Goal: Task Accomplishment & Management: Use online tool/utility

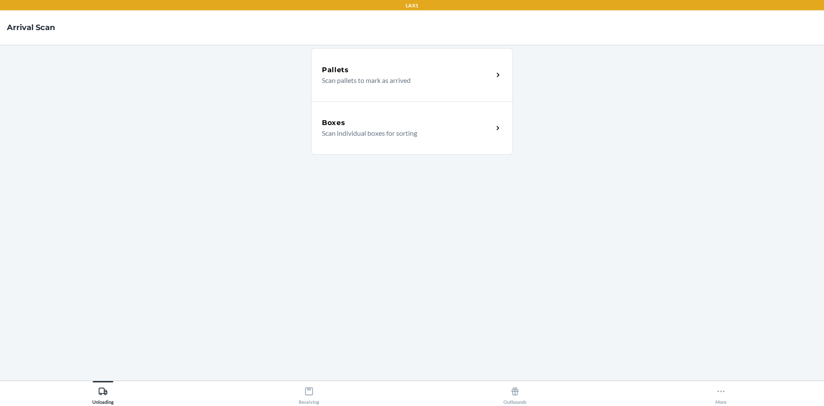
click at [433, 135] on p "Scan individual boxes for sorting" at bounding box center [404, 133] width 164 height 10
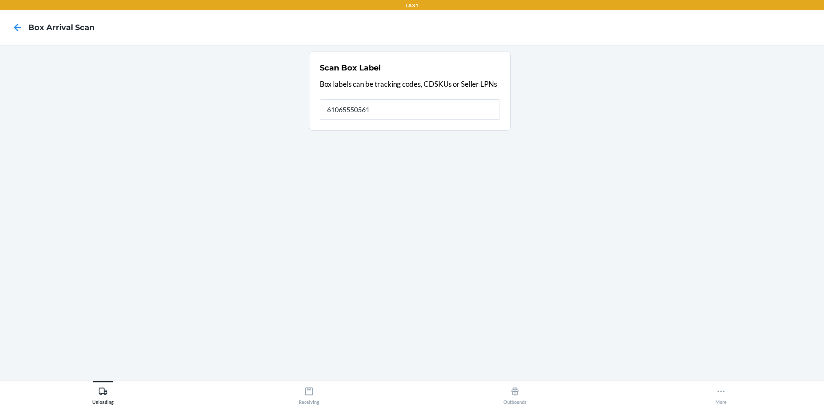
type input "610655505616"
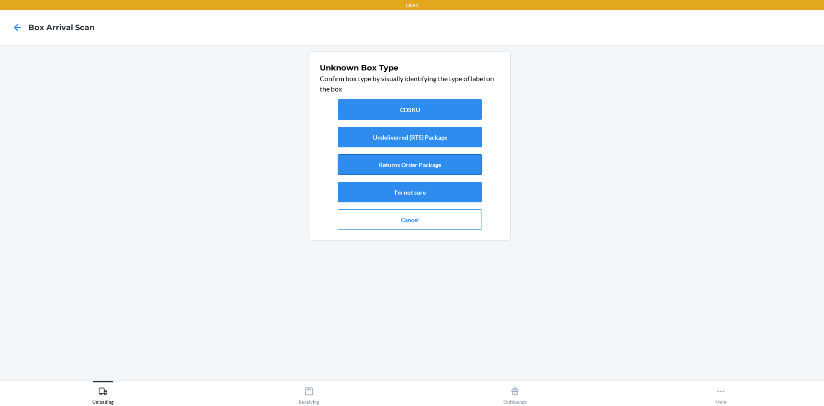
click at [391, 158] on button "Returns Order Package" at bounding box center [410, 164] width 144 height 21
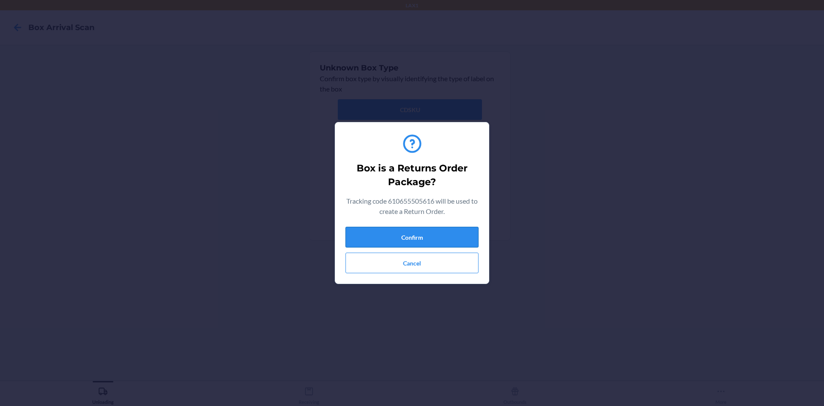
click at [396, 228] on button "Confirm" at bounding box center [411, 237] width 133 height 21
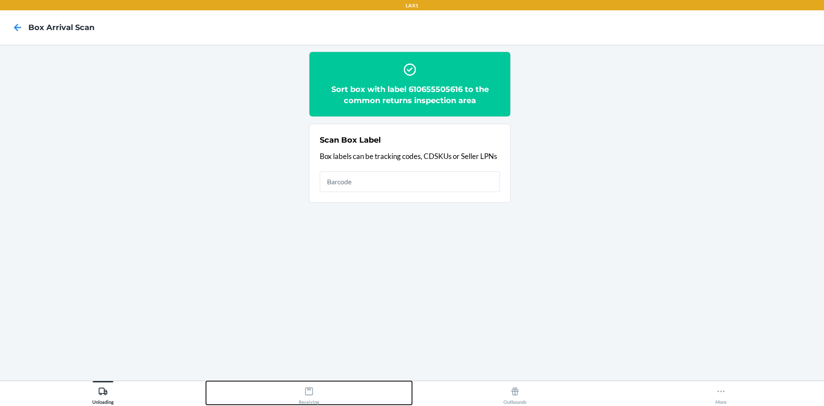
click at [321, 394] on button "Receiving" at bounding box center [309, 393] width 206 height 24
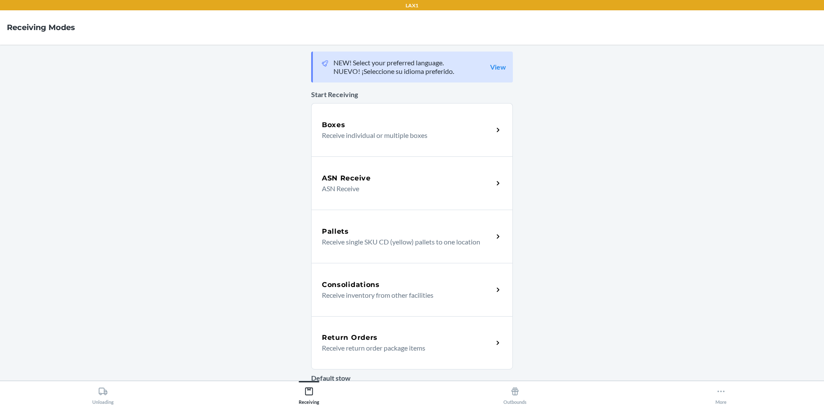
click at [384, 345] on p "Receive return order package items" at bounding box center [404, 347] width 164 height 10
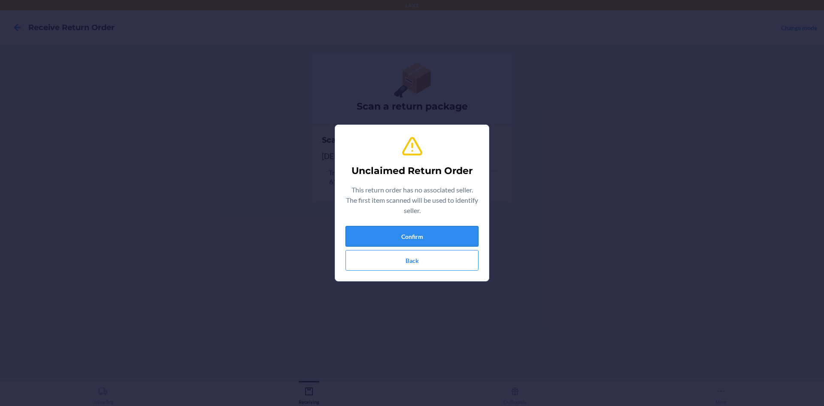
click at [431, 242] on button "Confirm" at bounding box center [411, 236] width 133 height 21
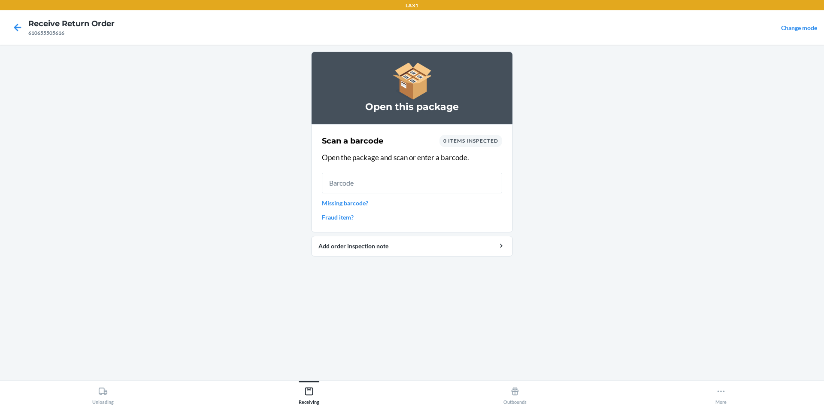
click at [406, 182] on input "text" at bounding box center [412, 183] width 180 height 21
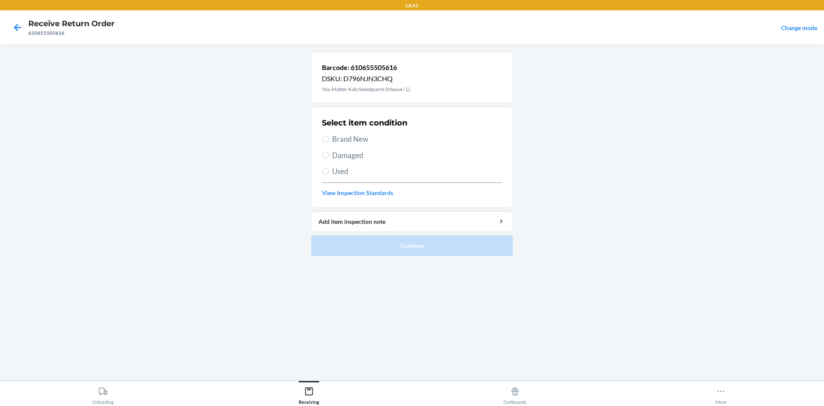
click at [350, 136] on span "Brand New" at bounding box center [417, 138] width 170 height 11
click at [329, 136] on input "Brand New" at bounding box center [325, 139] width 7 height 7
radio input "true"
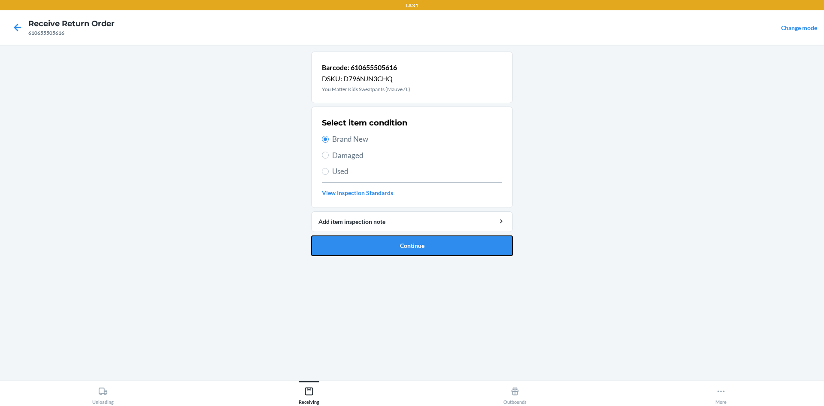
drag, startPoint x: 397, startPoint y: 262, endPoint x: 394, endPoint y: 270, distance: 8.6
click at [396, 270] on div "Barcode: 610655505616 DSKU: D796NJN3CHQ You Matter Kids Sweatpants (Mauve / L) …" at bounding box center [412, 212] width 202 height 322
click at [388, 254] on button "Continue" at bounding box center [412, 245] width 202 height 21
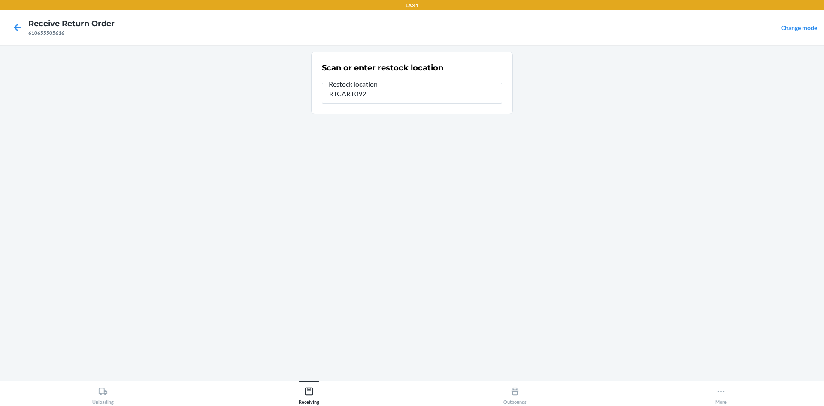
type input "RTCART092"
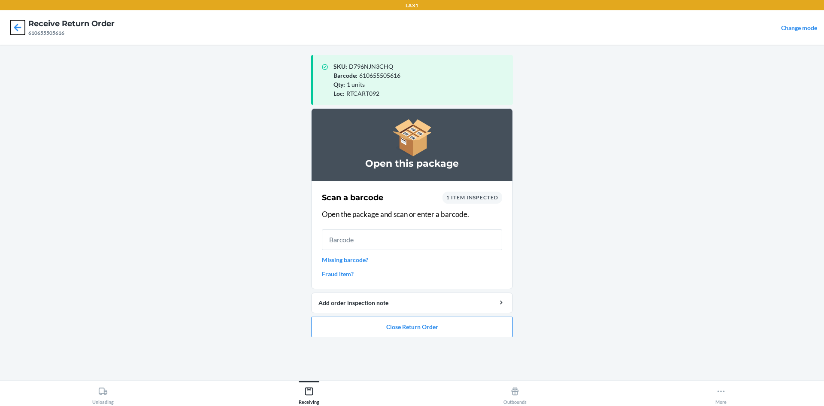
click at [13, 24] on icon at bounding box center [17, 27] width 15 height 15
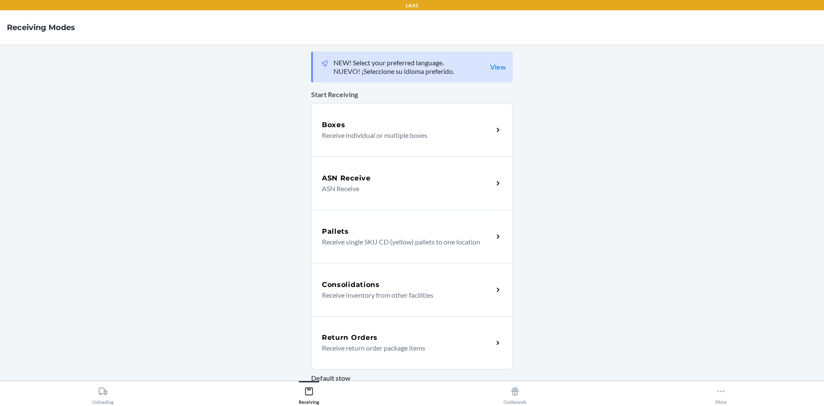
click at [339, 330] on div "Return Orders Receive return order package items" at bounding box center [412, 342] width 202 height 53
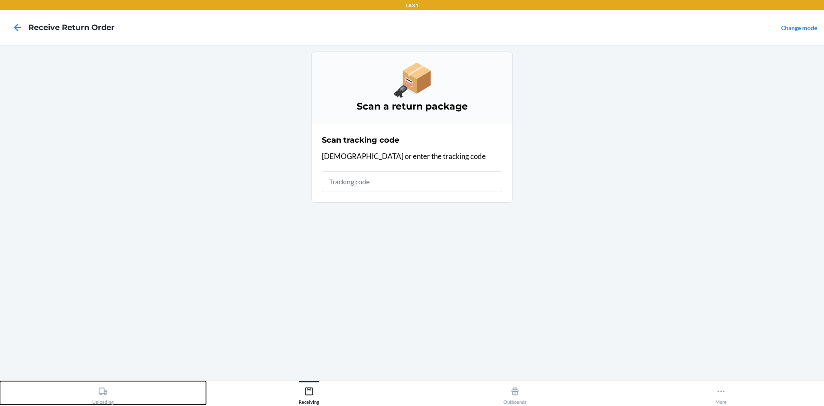
click at [147, 396] on button "Unloading" at bounding box center [103, 393] width 206 height 24
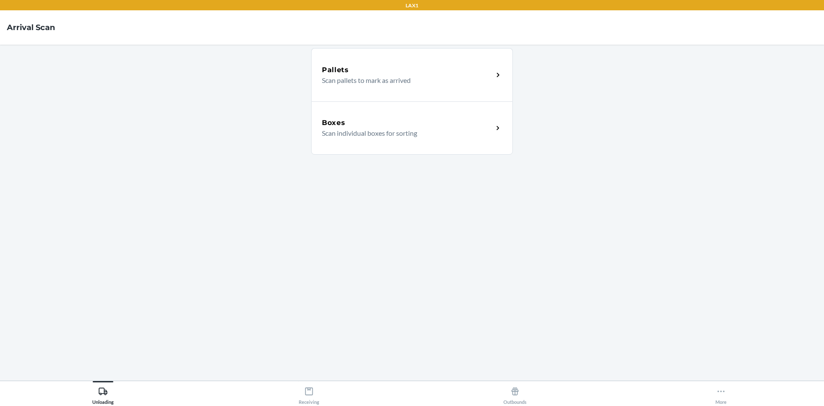
click at [349, 127] on div "Boxes" at bounding box center [407, 123] width 171 height 10
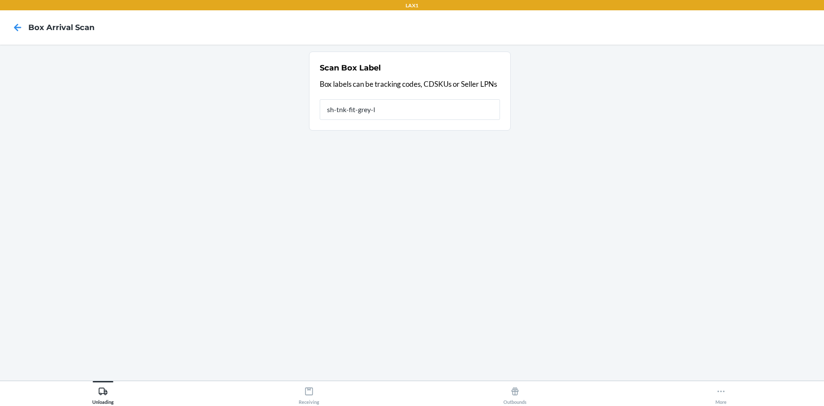
type input "sh-tnk-fit-grey-l"
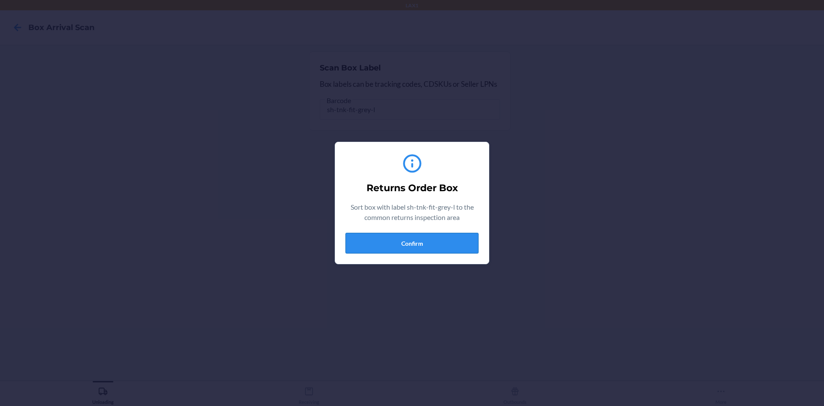
click at [430, 235] on button "Confirm" at bounding box center [411, 243] width 133 height 21
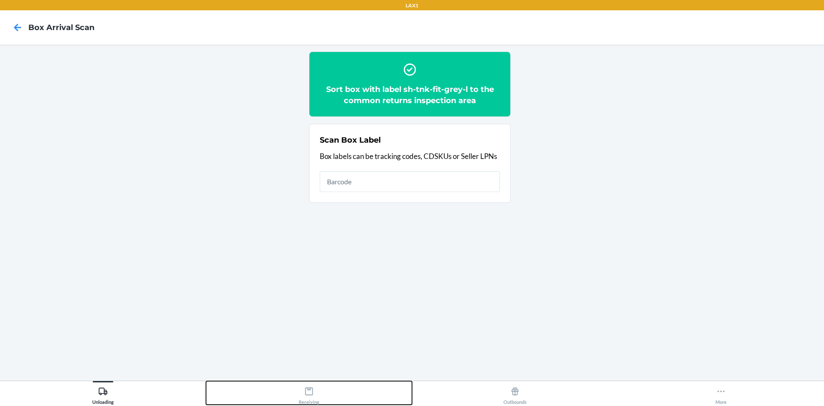
click at [320, 401] on button "Receiving" at bounding box center [309, 393] width 206 height 24
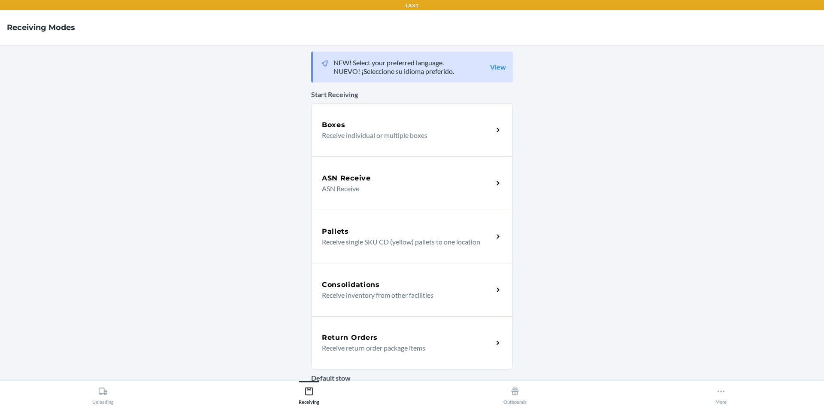
click at [333, 342] on h5 "Return Orders" at bounding box center [350, 337] width 56 height 10
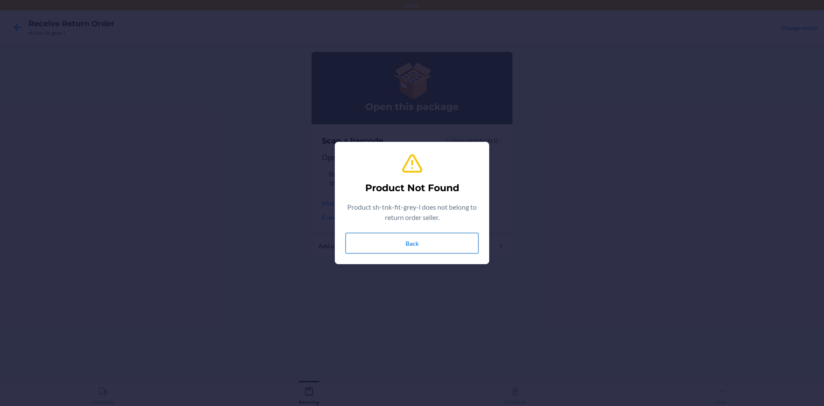
click at [437, 233] on button "Back" at bounding box center [411, 243] width 133 height 21
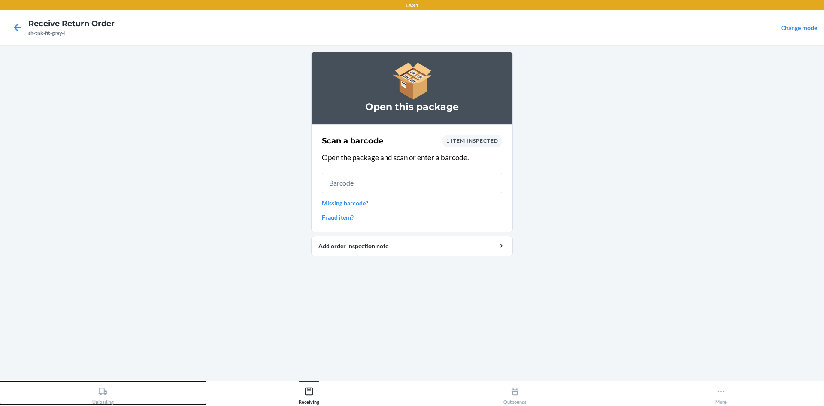
click at [147, 393] on button "Unloading" at bounding box center [103, 393] width 206 height 24
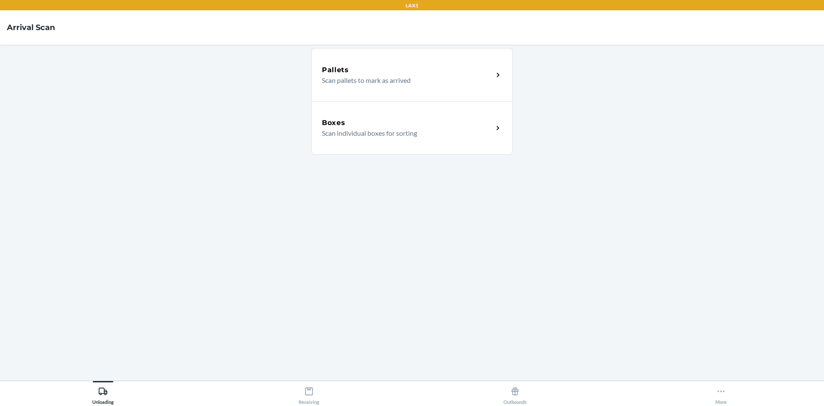
click at [389, 137] on p "Scan individual boxes for sorting" at bounding box center [404, 133] width 164 height 10
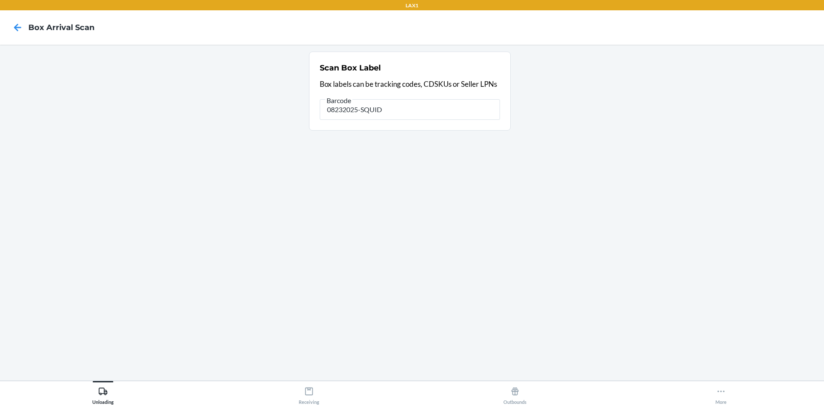
type input "08232025-SQUID"
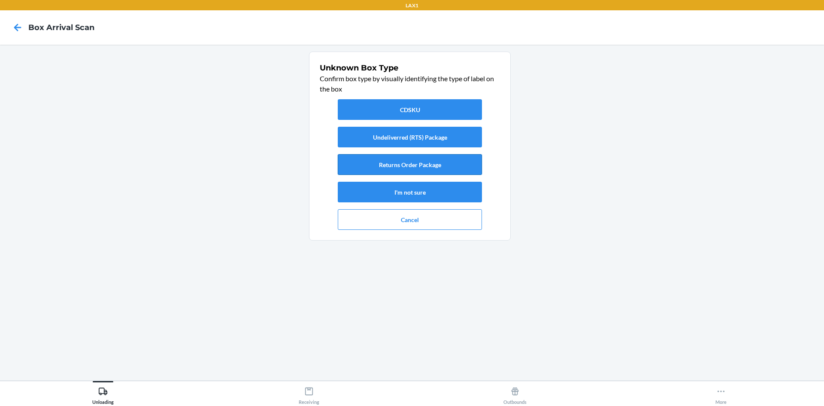
click at [389, 170] on button "Returns Order Package" at bounding box center [410, 164] width 144 height 21
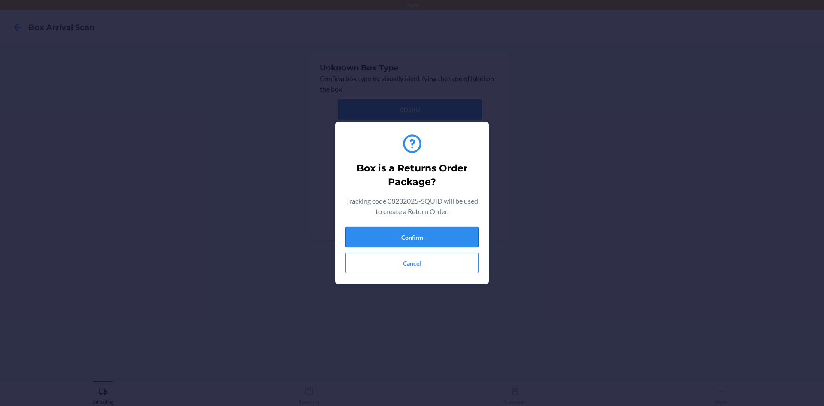
click at [436, 233] on button "Confirm" at bounding box center [411, 237] width 133 height 21
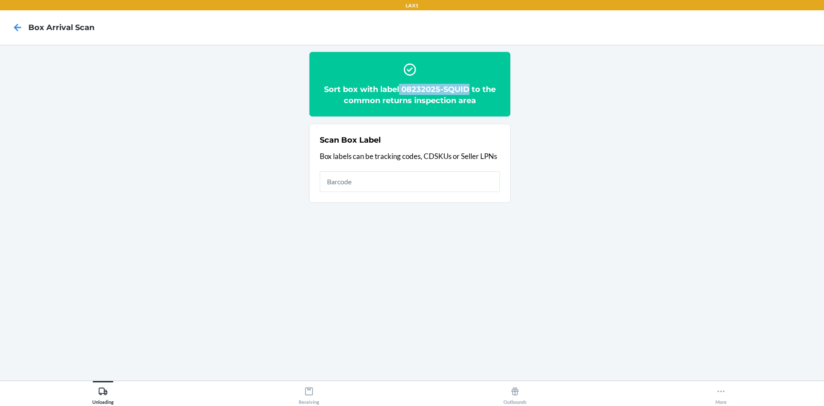
drag, startPoint x: 400, startPoint y: 86, endPoint x: 470, endPoint y: 88, distance: 69.5
click at [470, 88] on h2 "Sort box with label 08232025-SQUID to the common returns inspection area" at bounding box center [410, 95] width 180 height 22
copy h2 "08232025-SQUID"
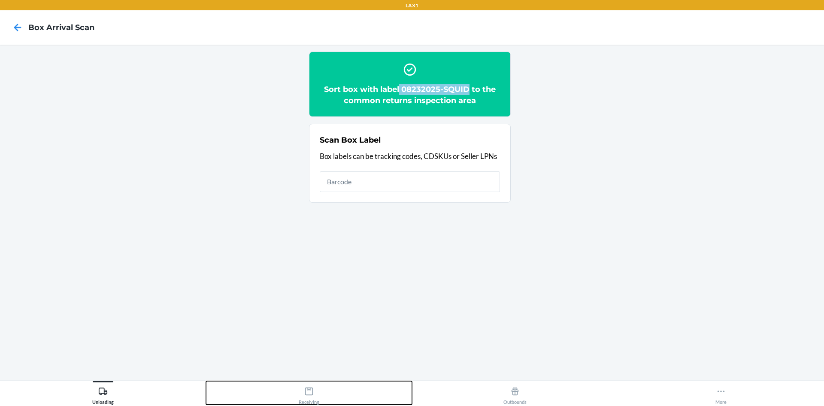
click at [308, 400] on div "Receiving" at bounding box center [309, 393] width 21 height 21
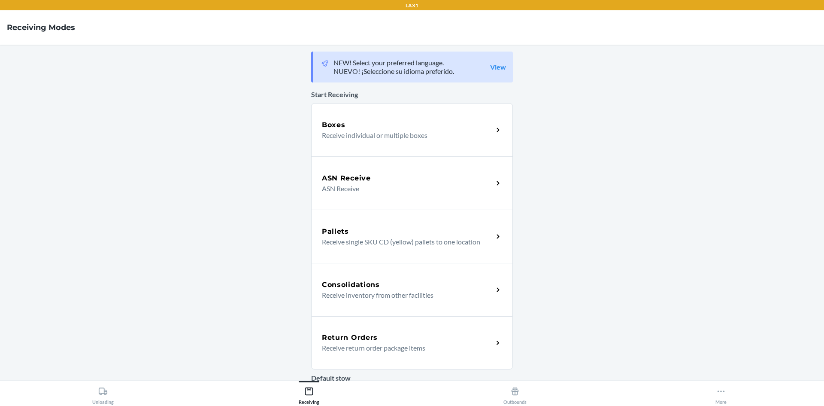
click at [413, 321] on div "Return Orders Receive return order package items" at bounding box center [412, 342] width 202 height 53
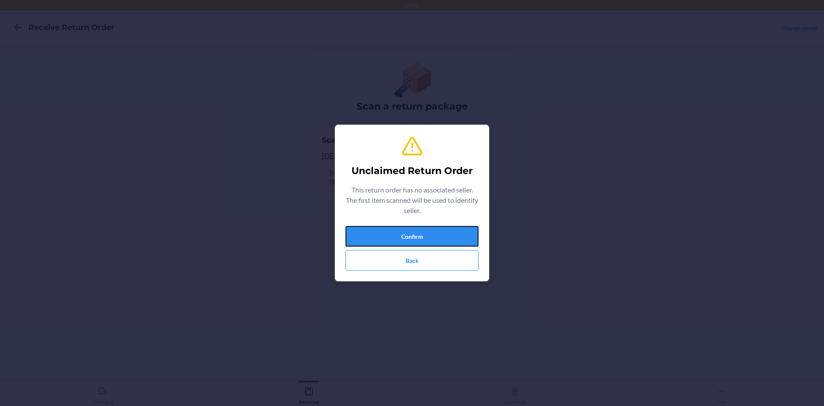
click at [427, 227] on button "Confirm" at bounding box center [411, 236] width 133 height 21
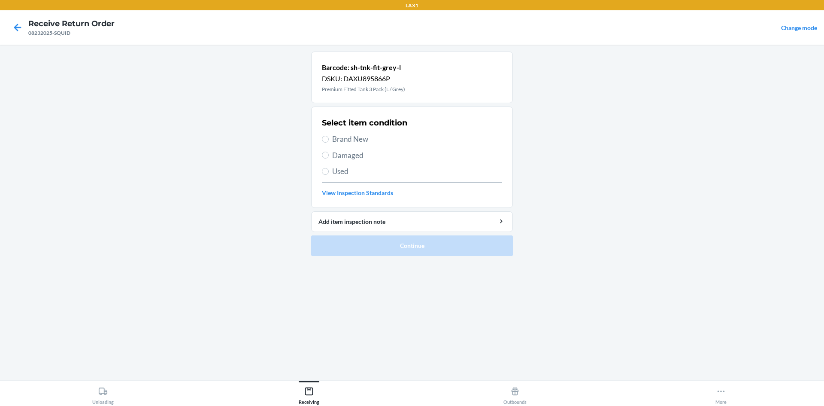
click at [336, 136] on span "Brand New" at bounding box center [417, 138] width 170 height 11
click at [329, 136] on input "Brand New" at bounding box center [325, 139] width 7 height 7
radio input "true"
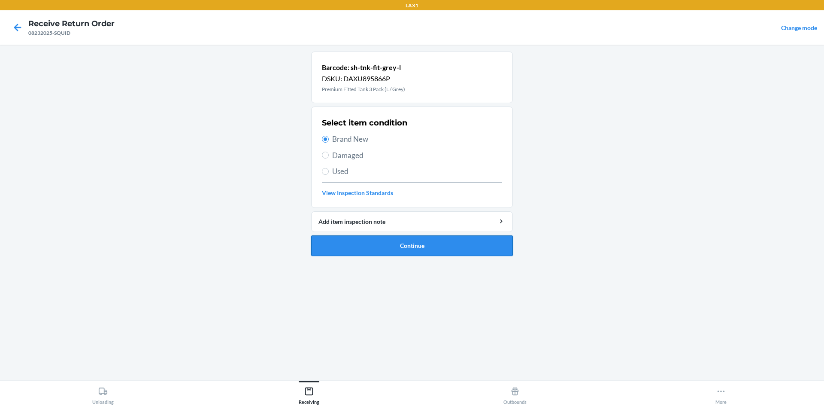
click at [403, 242] on button "Continue" at bounding box center [412, 245] width 202 height 21
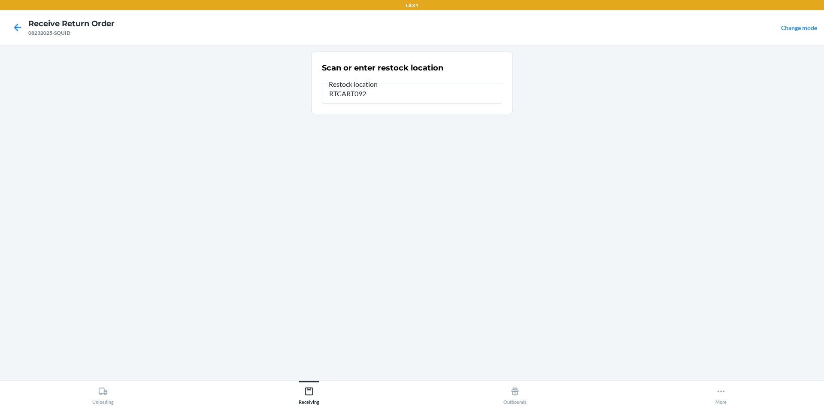
type input "RTCART092"
drag, startPoint x: 438, startPoint y: 105, endPoint x: 436, endPoint y: 97, distance: 8.0
click at [437, 104] on div "Scan or enter restock location Restock location RTCART092" at bounding box center [412, 83] width 180 height 46
drag, startPoint x: 436, startPoint y: 97, endPoint x: 431, endPoint y: 91, distance: 8.1
click at [436, 97] on input "RTCART092" at bounding box center [412, 93] width 180 height 21
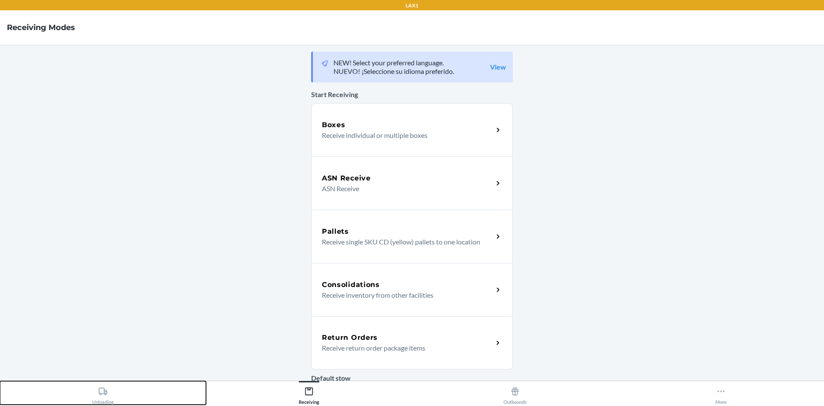
click at [121, 391] on button "Unloading" at bounding box center [103, 393] width 206 height 24
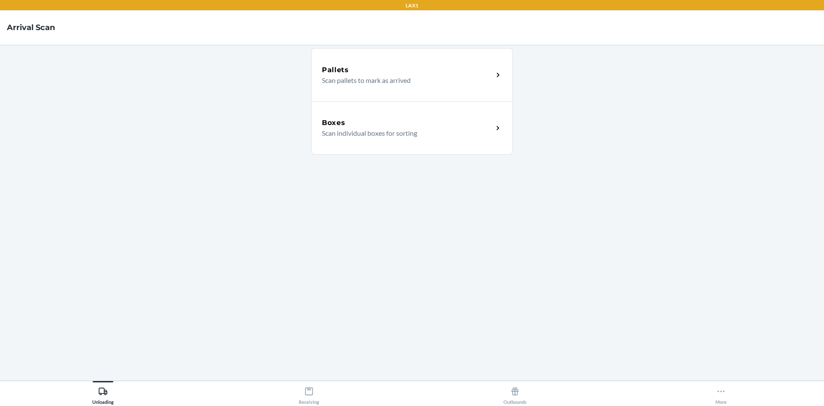
click at [368, 118] on div "Boxes" at bounding box center [407, 123] width 171 height 10
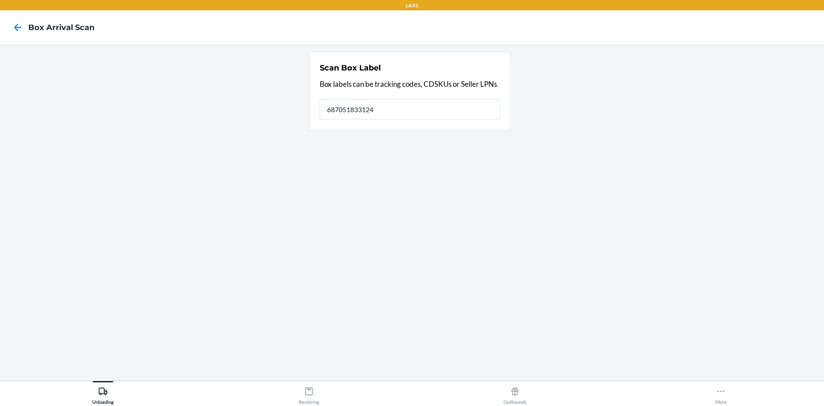
type input "687051833124"
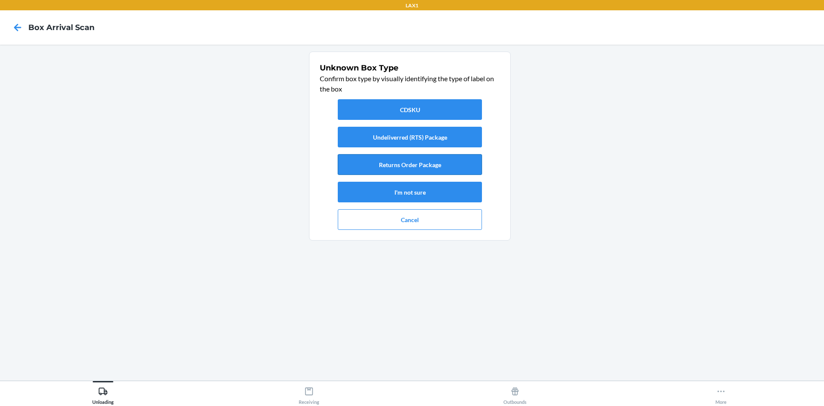
click at [385, 167] on button "Returns Order Package" at bounding box center [410, 164] width 144 height 21
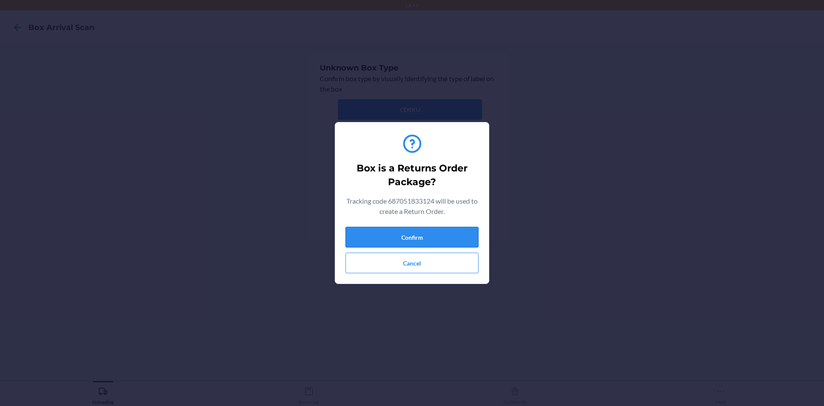
click at [407, 234] on button "Confirm" at bounding box center [411, 237] width 133 height 21
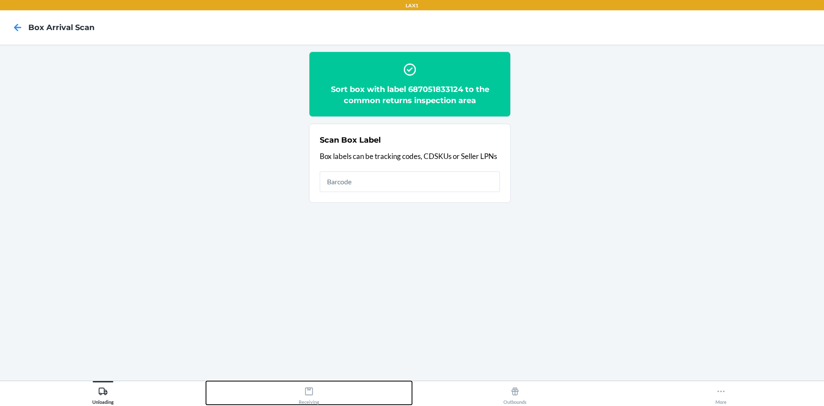
click at [322, 388] on button "Receiving" at bounding box center [309, 393] width 206 height 24
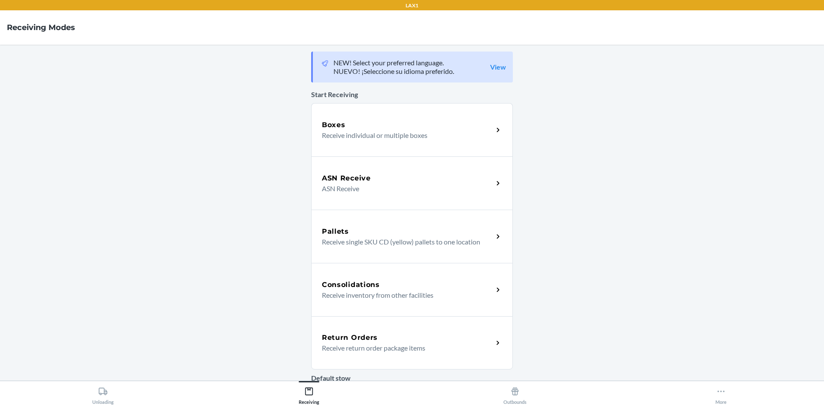
click at [380, 355] on div "Return Orders Receive return order package items" at bounding box center [412, 342] width 202 height 53
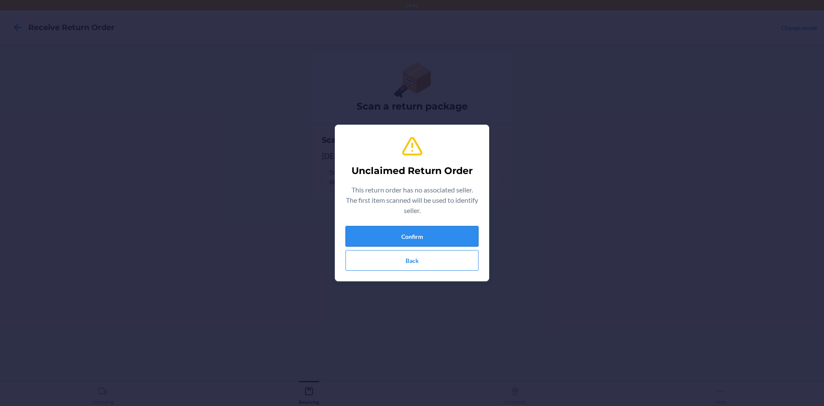
click at [423, 231] on button "Confirm" at bounding box center [411, 236] width 133 height 21
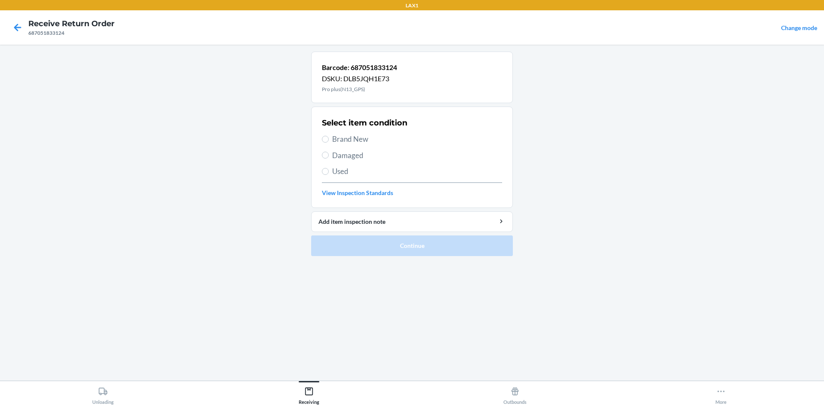
click at [351, 136] on span "Brand New" at bounding box center [417, 138] width 170 height 11
click at [329, 136] on input "Brand New" at bounding box center [325, 139] width 7 height 7
radio input "true"
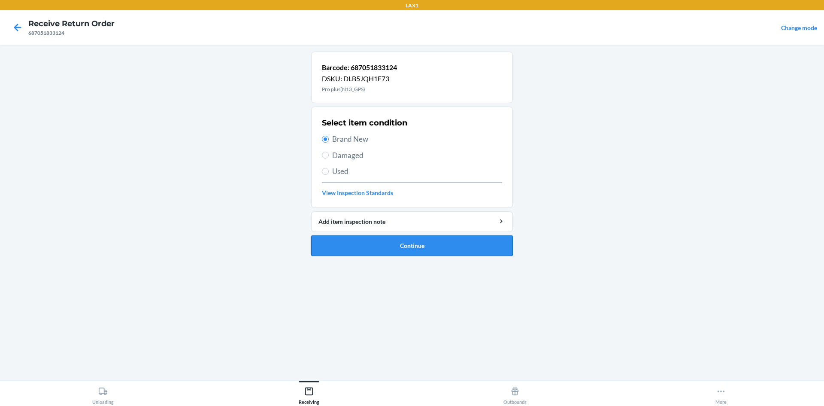
click at [375, 244] on button "Continue" at bounding box center [412, 245] width 202 height 21
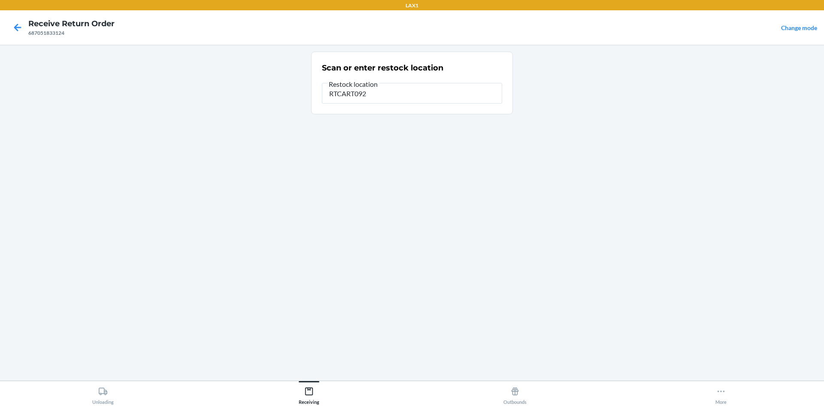
type input "RTCART092"
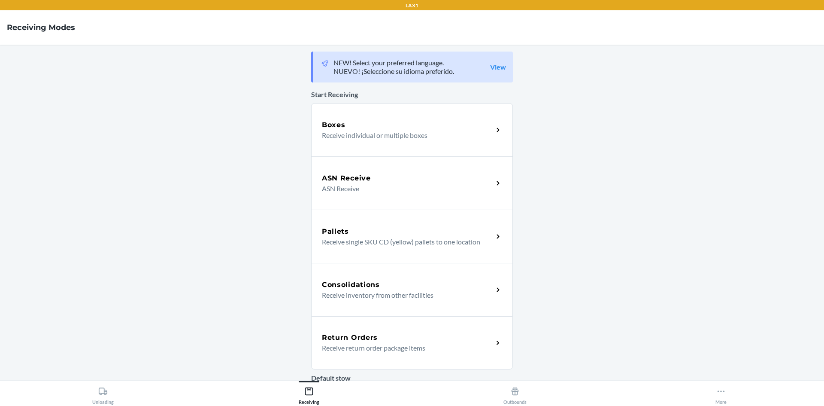
click at [327, 348] on p "Receive return order package items" at bounding box center [404, 347] width 164 height 10
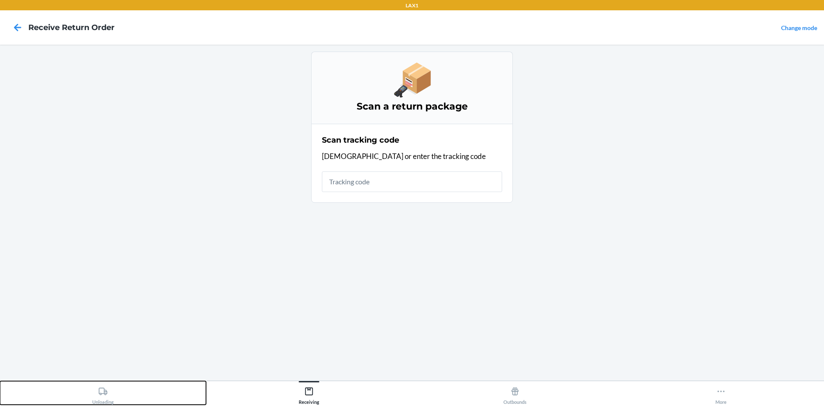
click at [94, 390] on div "Unloading" at bounding box center [102, 393] width 21 height 21
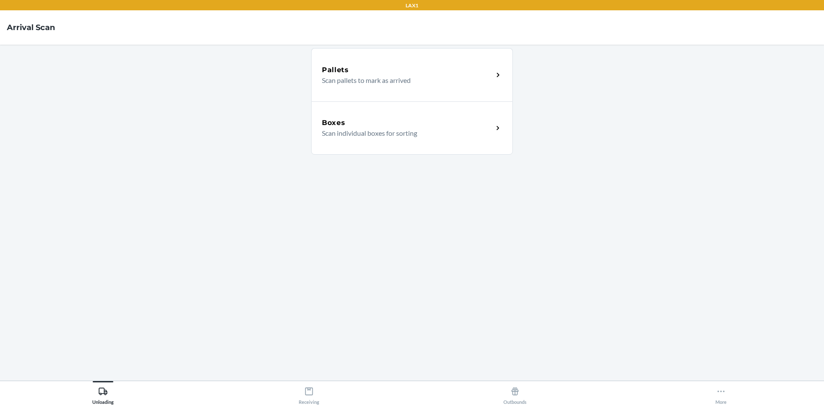
click at [419, 136] on p "Scan individual boxes for sorting" at bounding box center [404, 133] width 164 height 10
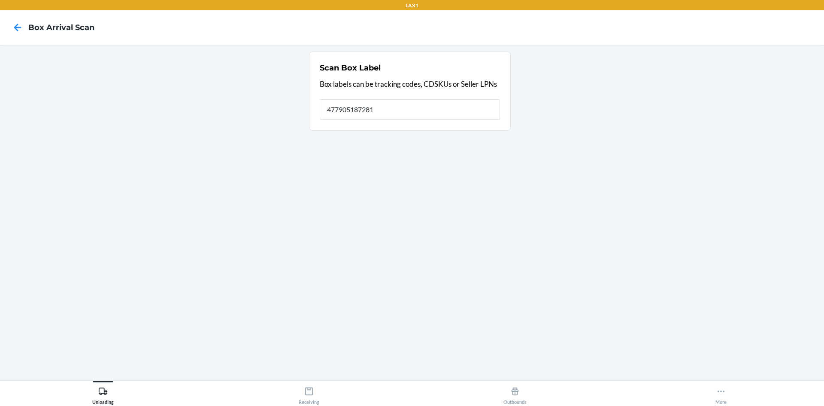
type input "4779051872817"
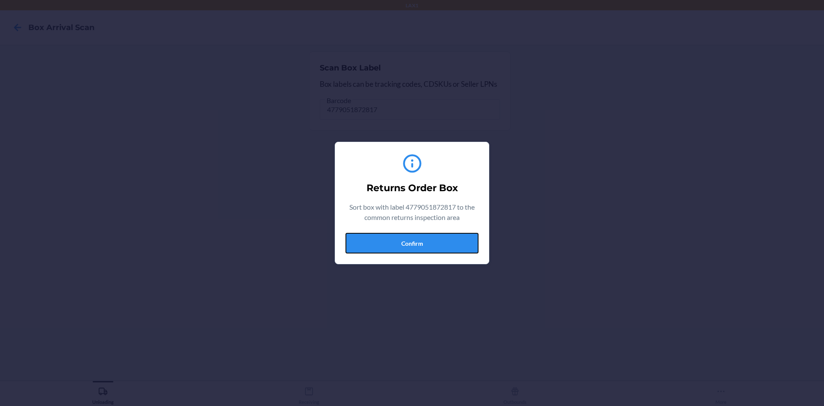
drag, startPoint x: 446, startPoint y: 243, endPoint x: 408, endPoint y: 300, distance: 68.3
click at [445, 243] on button "Confirm" at bounding box center [411, 243] width 133 height 21
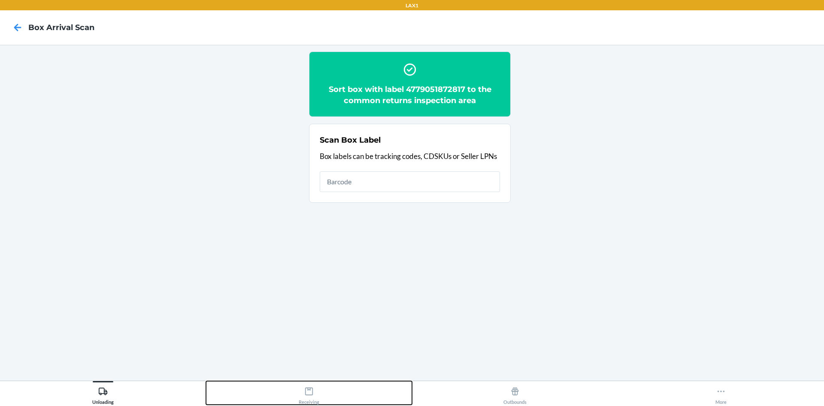
click at [321, 389] on button "Receiving" at bounding box center [309, 393] width 206 height 24
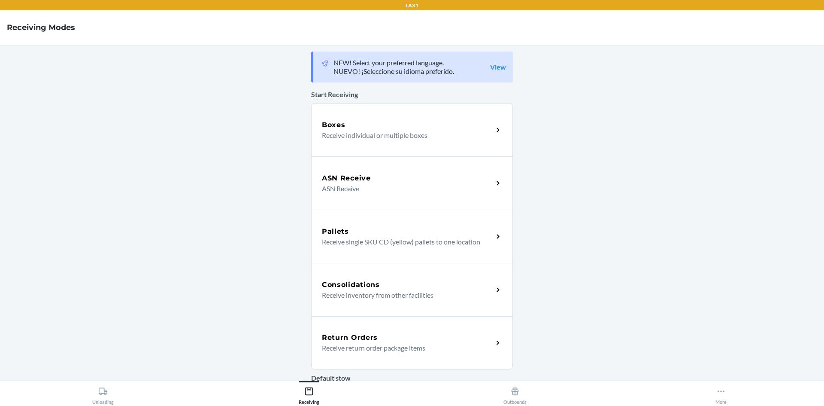
click at [366, 336] on h5 "Return Orders" at bounding box center [350, 337] width 56 height 10
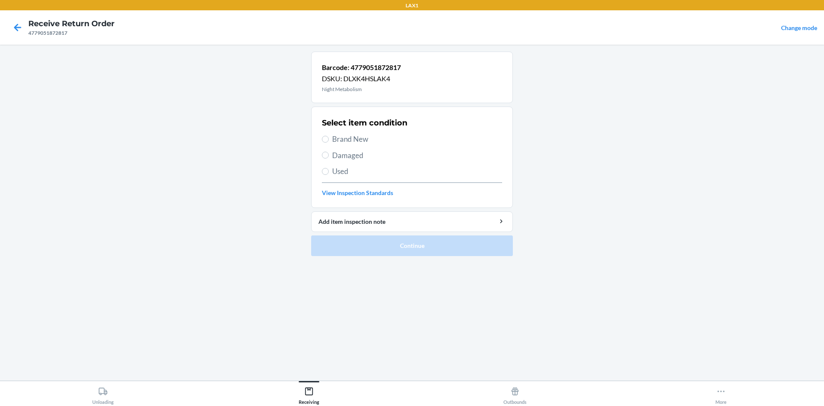
click at [346, 141] on span "Brand New" at bounding box center [417, 138] width 170 height 11
click at [329, 141] on input "Brand New" at bounding box center [325, 139] width 7 height 7
radio input "true"
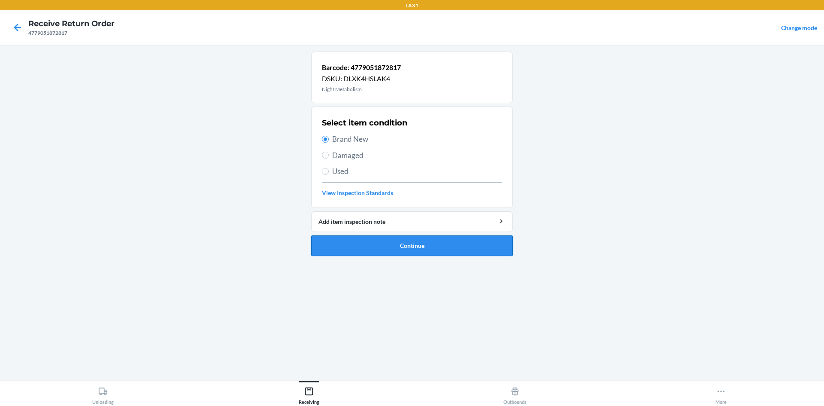
click at [361, 245] on button "Continue" at bounding box center [412, 245] width 202 height 21
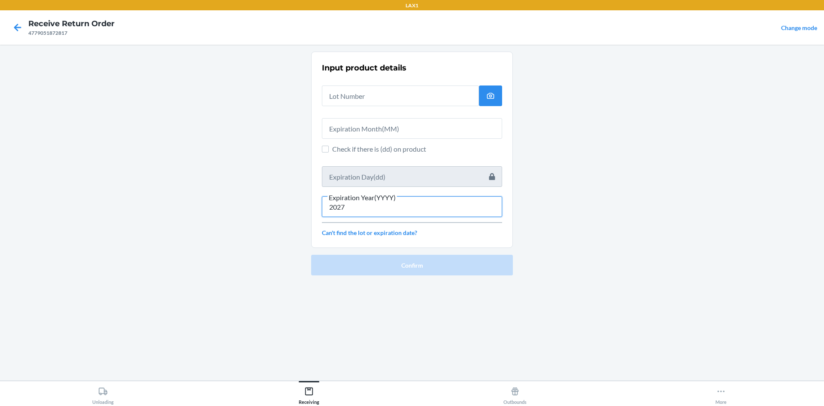
type input "2027"
click at [427, 122] on input "text" at bounding box center [412, 128] width 180 height 21
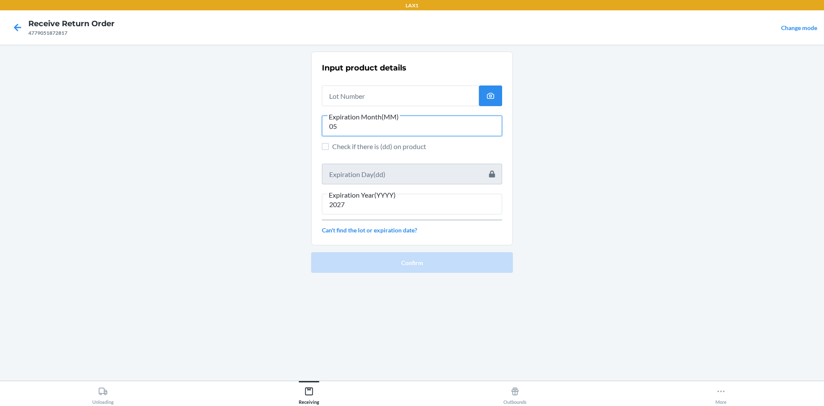
type input "05"
click at [369, 91] on input "text" at bounding box center [400, 95] width 157 height 21
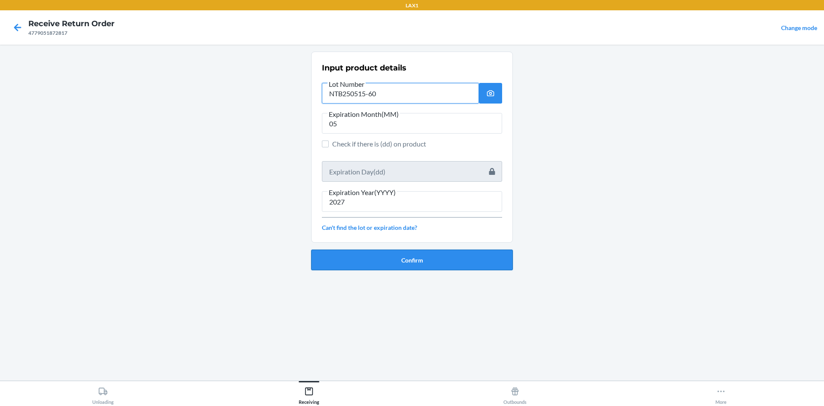
type input "NTB250515-60"
click at [426, 265] on button "Confirm" at bounding box center [412, 259] width 202 height 21
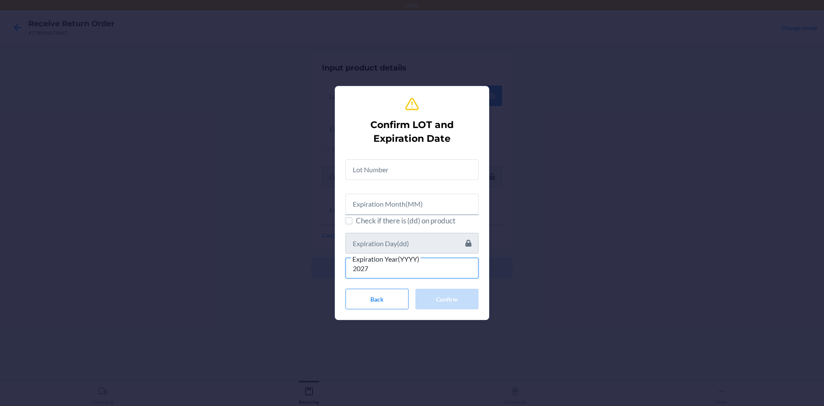
type input "2027"
click at [372, 202] on input "text" at bounding box center [411, 204] width 133 height 21
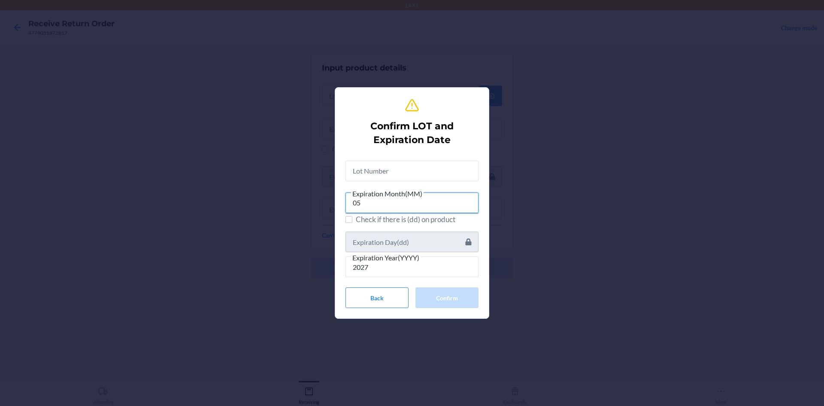
type input "05"
drag, startPoint x: 379, startPoint y: 159, endPoint x: 382, endPoint y: 164, distance: 5.6
click at [381, 160] on div at bounding box center [411, 167] width 133 height 27
click at [382, 167] on input "text" at bounding box center [411, 171] width 133 height 21
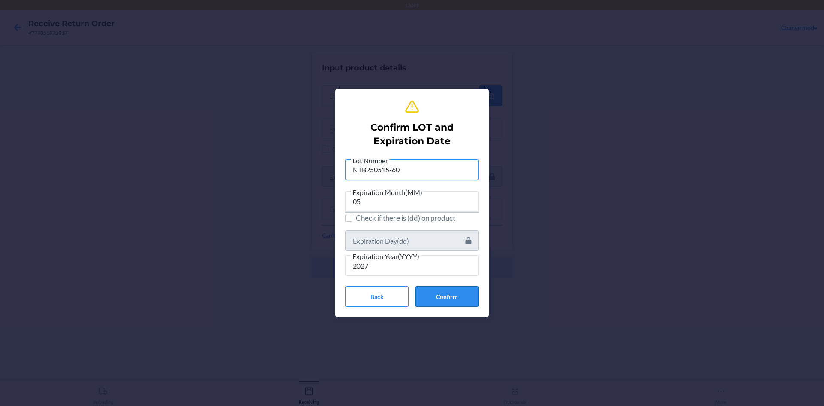
type input "NTB250515-60"
click at [439, 295] on button "Confirm" at bounding box center [446, 296] width 63 height 21
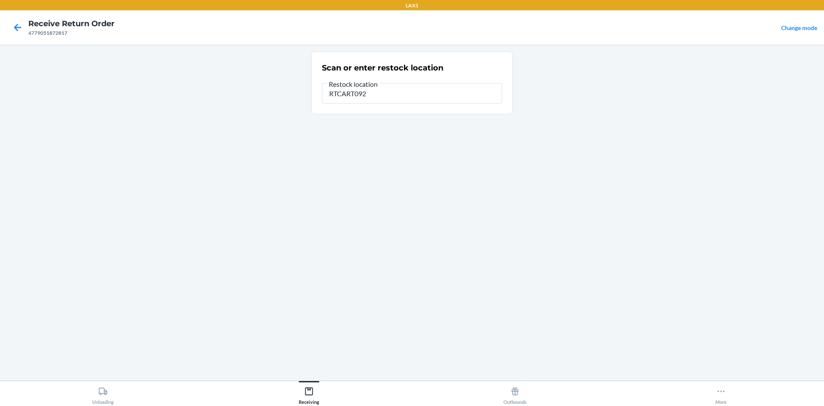
type input "RTCART092"
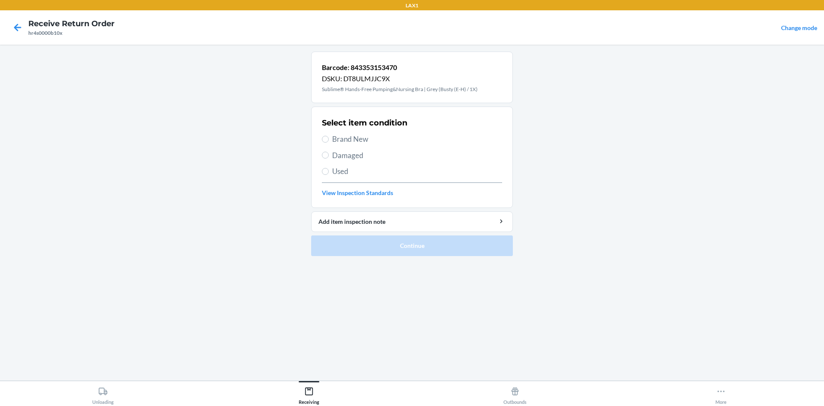
click at [330, 137] on label "Brand New" at bounding box center [412, 138] width 180 height 11
click at [329, 137] on input "Brand New" at bounding box center [325, 139] width 7 height 7
radio input "true"
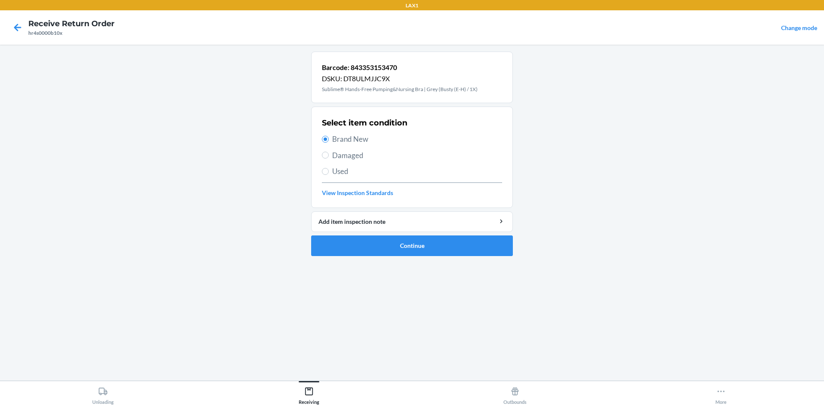
click at [371, 256] on ol "Barcode: 843353153470 DSKU: DT8ULMJJC9X Sublime® Hands-Free Pumping&Nursing Bra…" at bounding box center [412, 156] width 202 height 211
click at [371, 251] on button "Continue" at bounding box center [412, 245] width 202 height 21
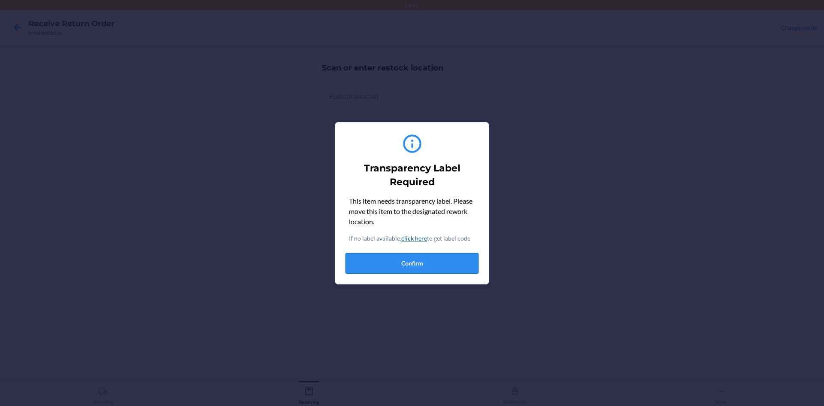
click at [427, 253] on button "Confirm" at bounding box center [411, 263] width 133 height 21
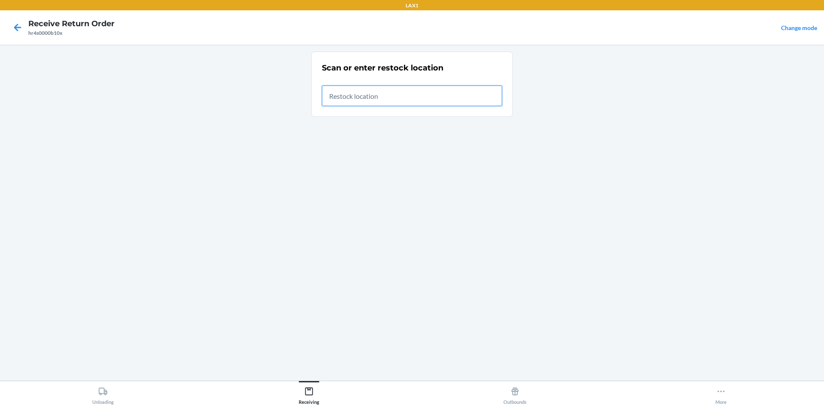
click at [391, 96] on input "text" at bounding box center [412, 95] width 180 height 21
type input "RTCART092"
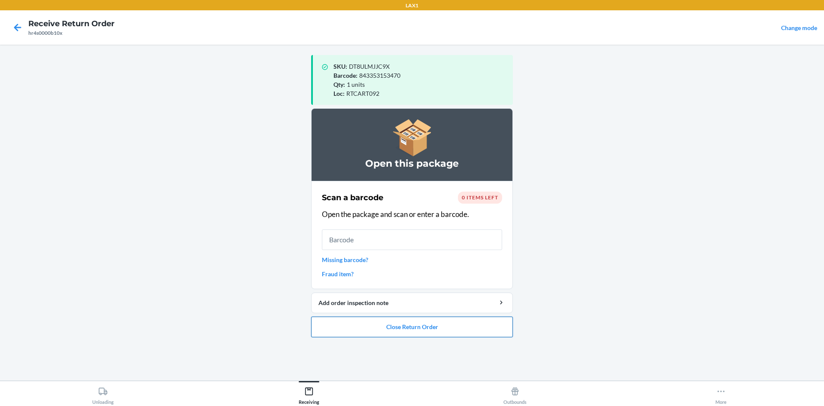
click at [372, 333] on button "Close Return Order" at bounding box center [412, 326] width 202 height 21
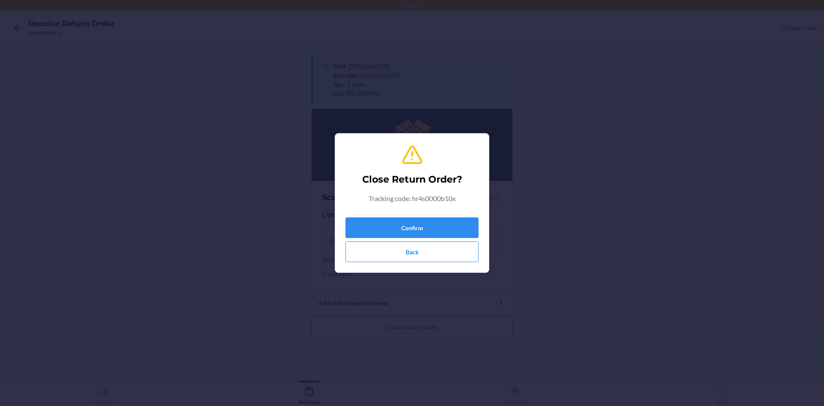
click at [342, 226] on section "Close Return Order? Tracking code: hr4s0000b10x Confirm Back" at bounding box center [412, 202] width 154 height 139
click at [357, 232] on button "Confirm" at bounding box center [411, 227] width 133 height 21
